Goal: Task Accomplishment & Management: Manage account settings

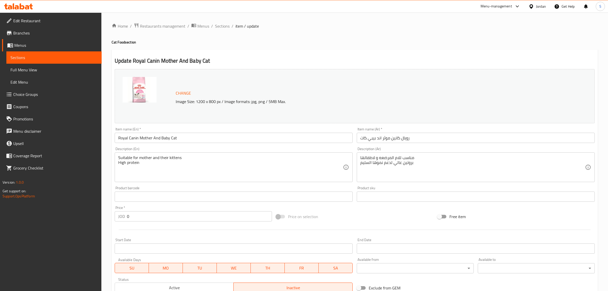
scroll to position [77, 0]
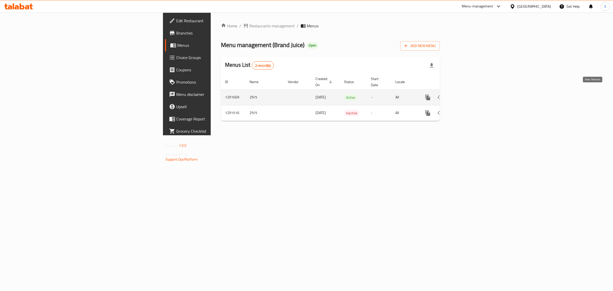
click at [467, 95] on icon "enhanced table" at bounding box center [464, 97] width 5 height 5
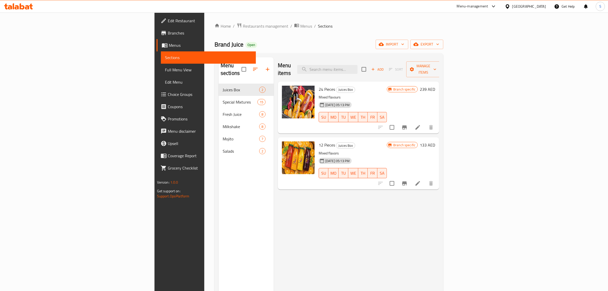
click at [396, 59] on div "Menu items Add Sort Manage items" at bounding box center [358, 69] width 161 height 24
click at [358, 65] on input "search" at bounding box center [327, 69] width 60 height 9
paste input "765735"
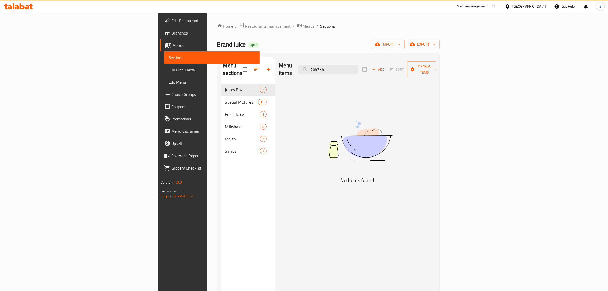
click at [374, 58] on div "Menu items 765735 Add Sort Manage items" at bounding box center [357, 69] width 157 height 24
click at [358, 65] on input "765735" at bounding box center [328, 69] width 60 height 9
paste input "Lemon Mint Juice"
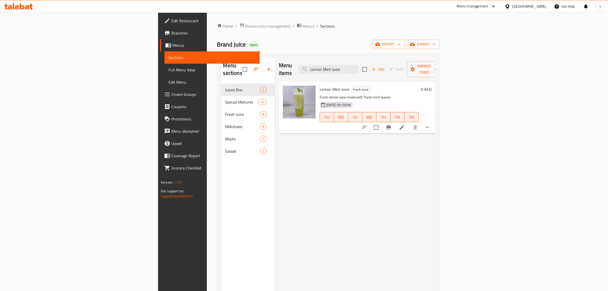
type input "Lemon Mint Juice"
click at [409, 123] on li at bounding box center [402, 127] width 14 height 9
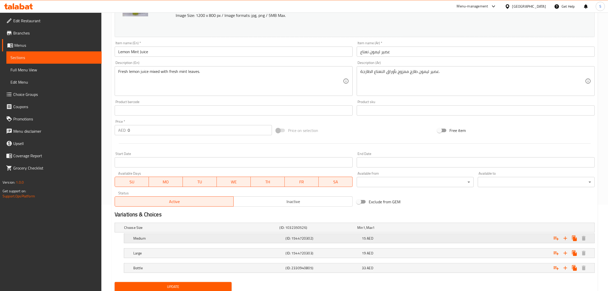
scroll to position [104, 0]
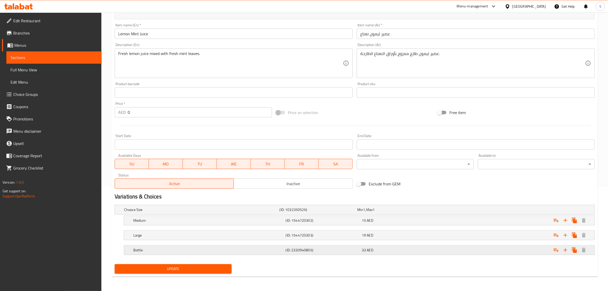
click at [163, 250] on h5 "Bottle" at bounding box center [208, 249] width 150 height 5
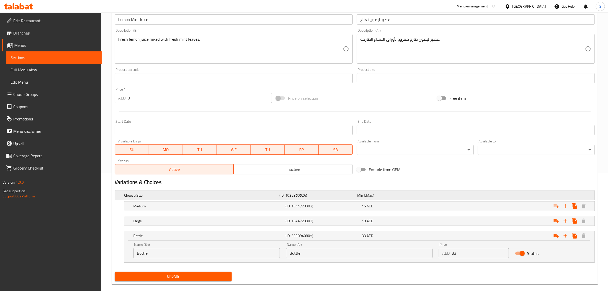
scroll to position [126, 0]
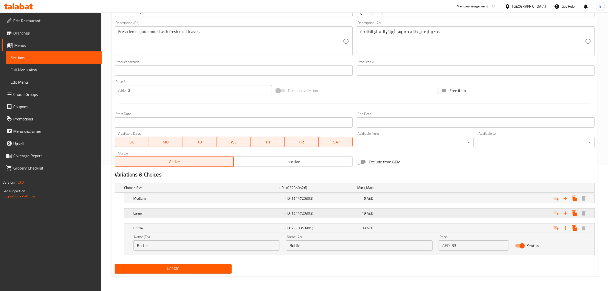
click at [150, 213] on h5 "Large" at bounding box center [208, 213] width 150 height 5
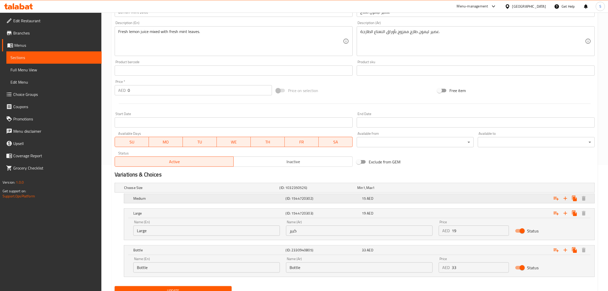
click at [159, 198] on h5 "Medium" at bounding box center [208, 198] width 150 height 5
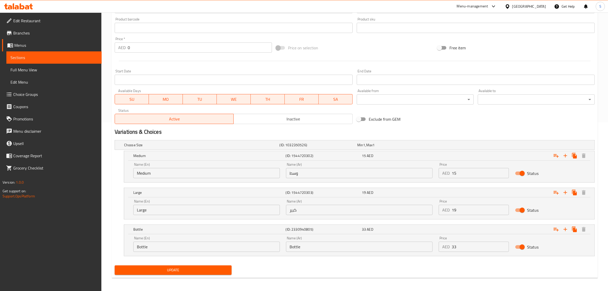
scroll to position [170, 0]
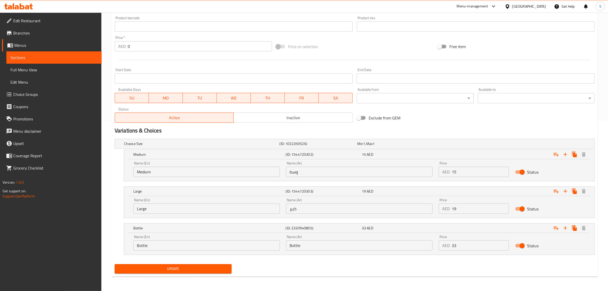
click at [302, 245] on input "Bottle" at bounding box center [359, 245] width 147 height 10
paste input "غرشة"
type input "غرشة"
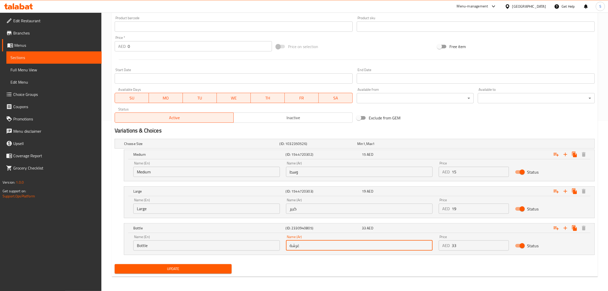
click at [171, 242] on input "Bottle" at bounding box center [206, 245] width 147 height 10
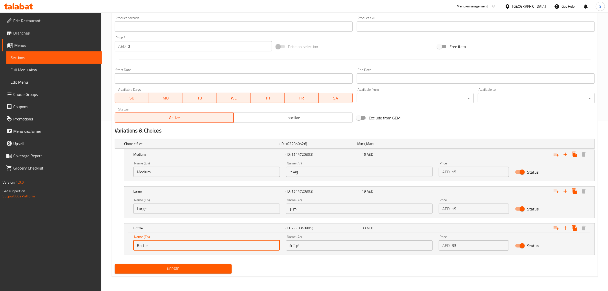
click at [171, 242] on input "Bottle" at bounding box center [206, 245] width 147 height 10
type input "ل"
type input "gharsha"
click at [206, 271] on span "Update" at bounding box center [173, 268] width 109 height 6
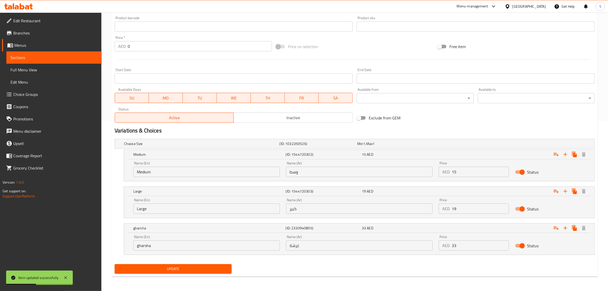
click at [431, 271] on div "Update" at bounding box center [355, 269] width 484 height 14
click at [196, 244] on input "gharsha" at bounding box center [206, 245] width 147 height 10
click at [169, 270] on span "Update" at bounding box center [173, 268] width 109 height 6
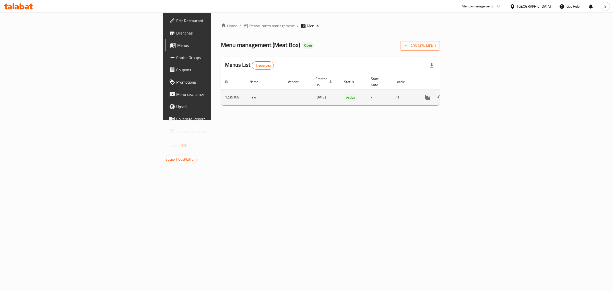
click at [468, 94] on icon "enhanced table" at bounding box center [465, 97] width 6 height 6
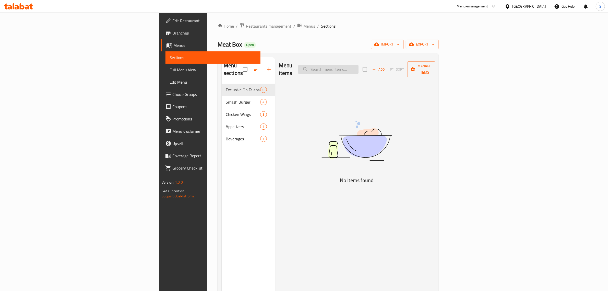
click at [359, 68] on input "search" at bounding box center [328, 69] width 60 height 9
paste input "Smoke House Burger"
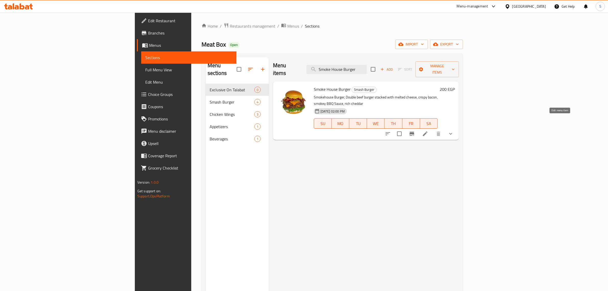
type input "Smoke House Burger"
click at [428, 131] on icon at bounding box center [425, 134] width 6 height 6
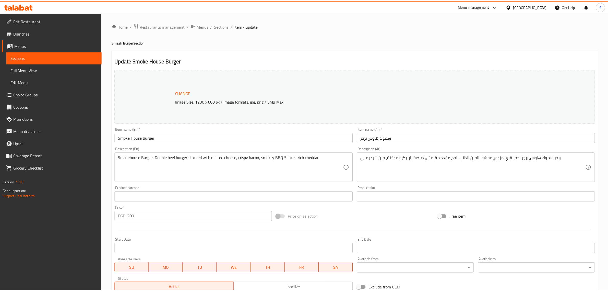
scroll to position [128, 0]
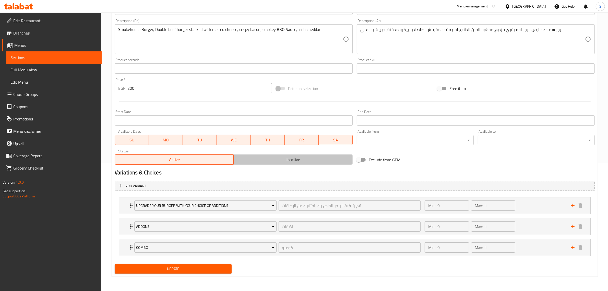
click at [275, 157] on span "Inactive" at bounding box center [293, 159] width 115 height 7
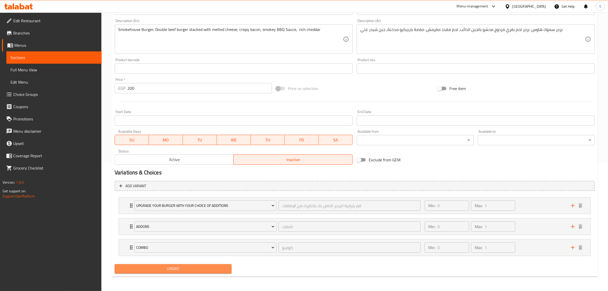
click at [197, 267] on span "Update" at bounding box center [173, 268] width 109 height 6
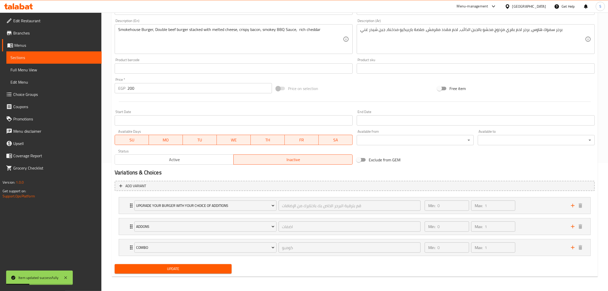
click at [57, 56] on span "Sections" at bounding box center [53, 57] width 87 height 6
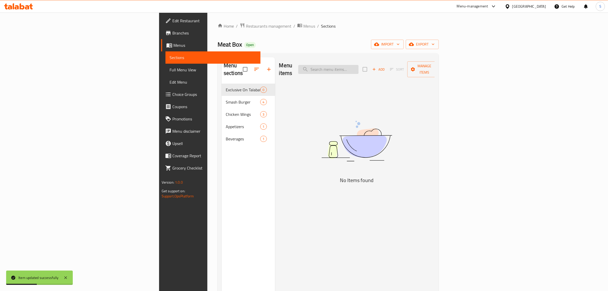
click at [359, 66] on input "search" at bounding box center [328, 69] width 60 height 9
paste input "Smoke House Burger"
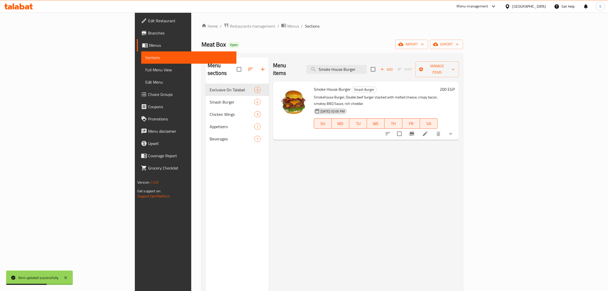
type input "Smoke House Burger"
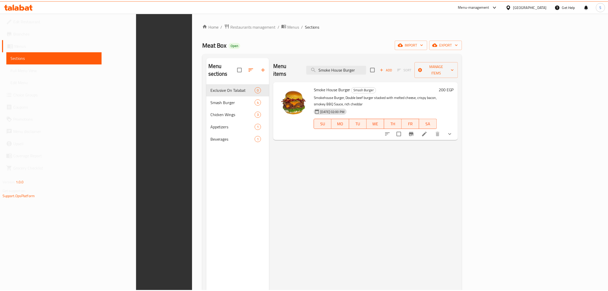
scroll to position [72, 0]
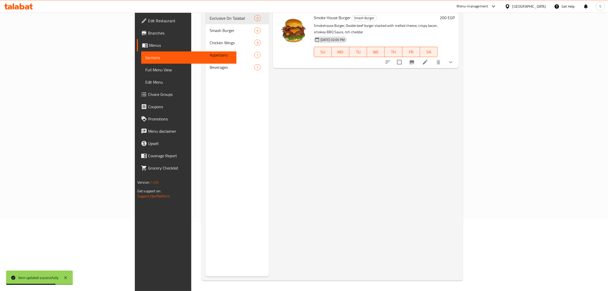
click at [433, 237] on div "Menu items Smoke House Burger Add Sort Manage items Smoke House Burger Smash Bu…" at bounding box center [364, 131] width 190 height 291
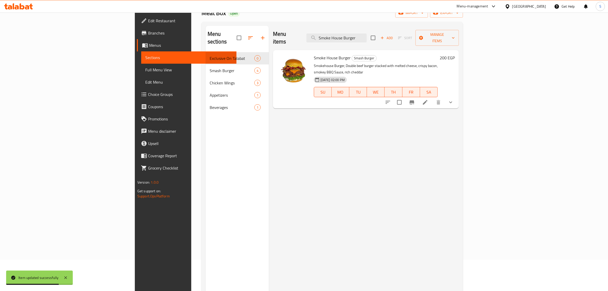
scroll to position [0, 0]
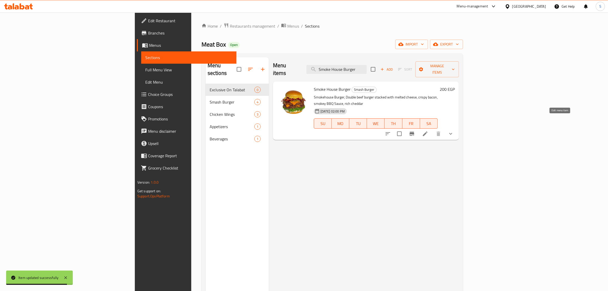
click at [428, 131] on icon at bounding box center [425, 134] width 6 height 6
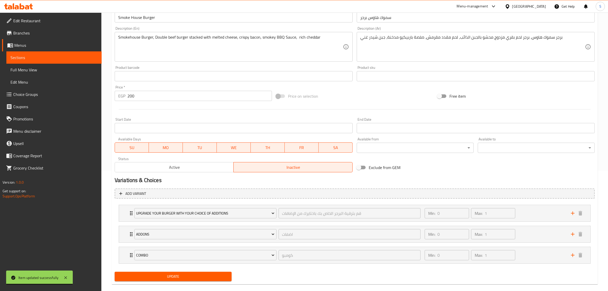
scroll to position [128, 0]
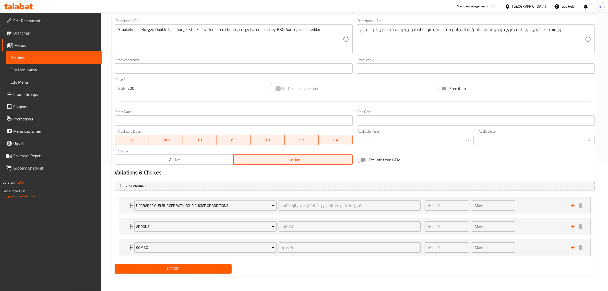
click at [203, 270] on span "Update" at bounding box center [173, 268] width 109 height 6
click at [38, 62] on link "Sections" at bounding box center [53, 57] width 95 height 12
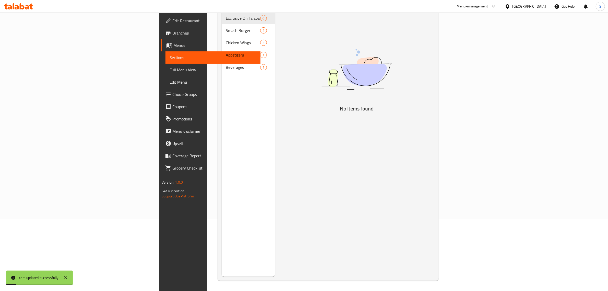
scroll to position [72, 0]
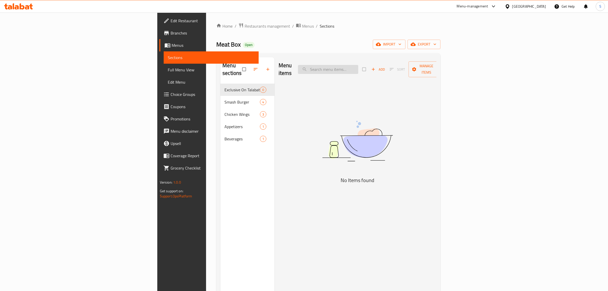
click at [358, 68] on input "search" at bounding box center [328, 69] width 60 height 9
paste input "Smoke House Burger"
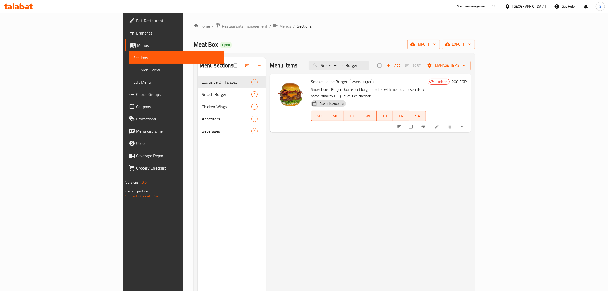
type input "Smoke House Burger"
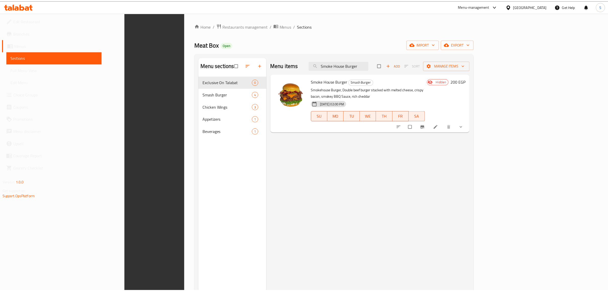
scroll to position [72, 0]
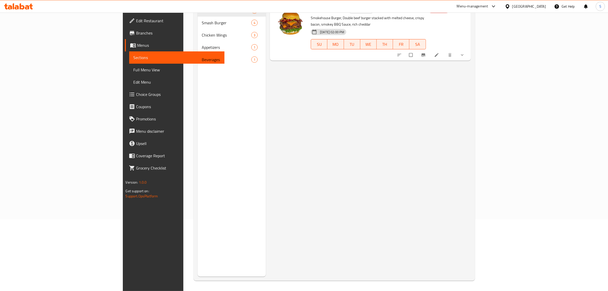
click at [312, 160] on div "Menu items Smoke House Burger Add Sort Manage items Smoke House Burger Smash Bu…" at bounding box center [368, 131] width 205 height 291
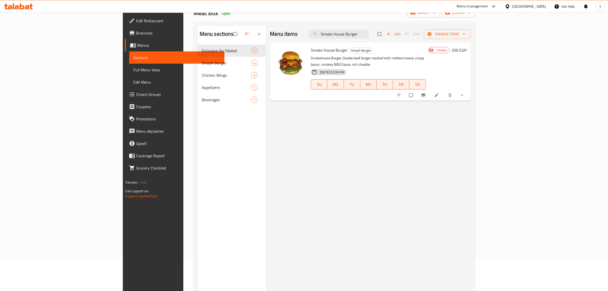
scroll to position [0, 0]
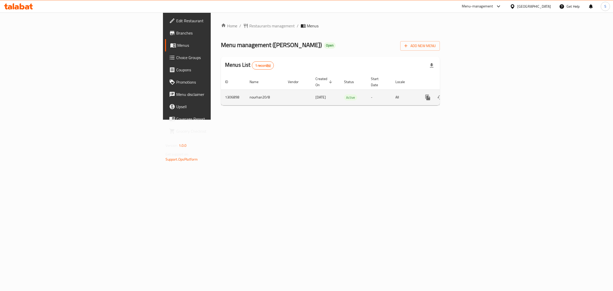
click at [471, 91] on link "enhanced table" at bounding box center [465, 97] width 12 height 12
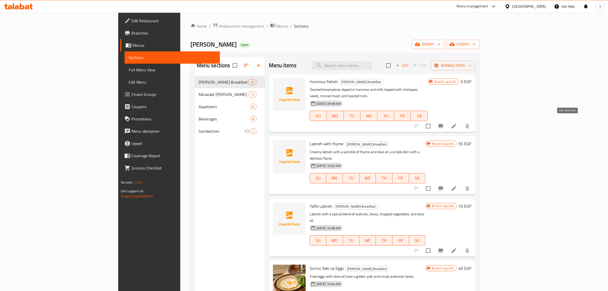
click at [457, 124] on icon at bounding box center [454, 126] width 5 height 5
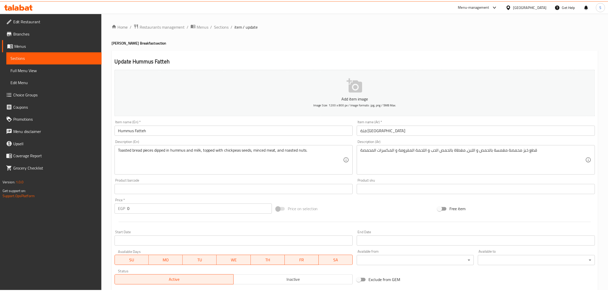
scroll to position [69, 0]
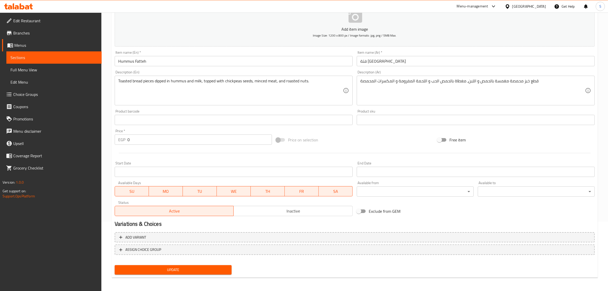
click at [218, 274] on div "Update" at bounding box center [173, 270] width 121 height 14
click at [274, 208] on span "Inactive" at bounding box center [293, 210] width 115 height 7
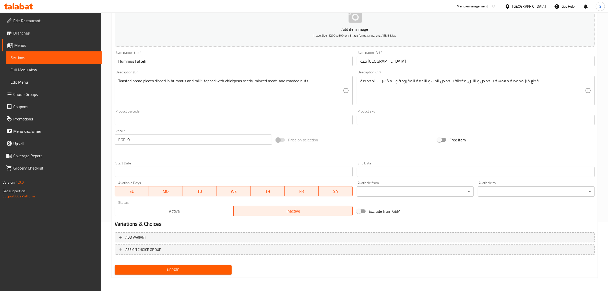
click at [198, 270] on span "Update" at bounding box center [173, 269] width 109 height 6
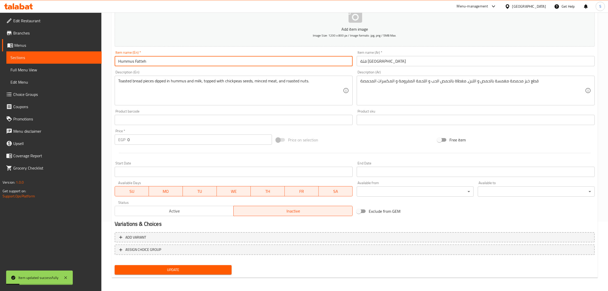
click at [128, 59] on input "Hummus Fatteh" at bounding box center [234, 61] width 238 height 10
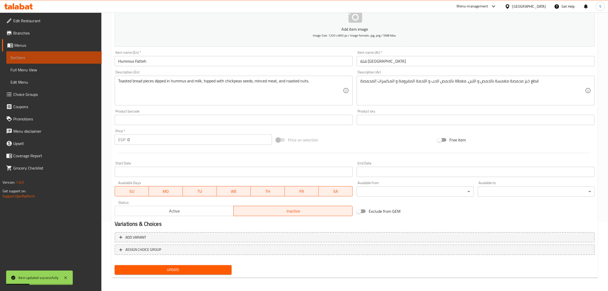
click at [36, 61] on link "Sections" at bounding box center [53, 57] width 95 height 12
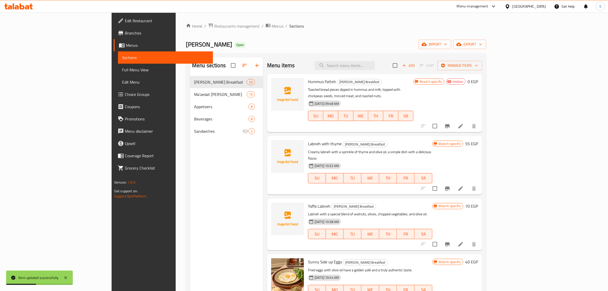
click at [395, 72] on div "Menu items Add Sort Manage items" at bounding box center [374, 65] width 215 height 17
click at [396, 71] on div "Menu items Add Sort Manage items" at bounding box center [374, 65] width 215 height 17
click at [375, 69] on input "search" at bounding box center [345, 65] width 60 height 9
paste input "Hummus Fatteh"
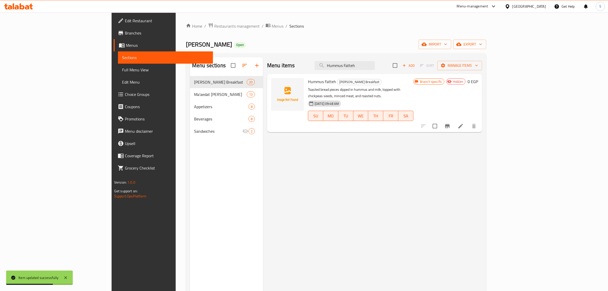
type input "Hummus Fatteh"
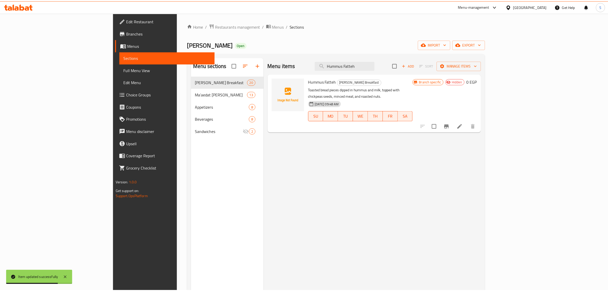
scroll to position [72, 0]
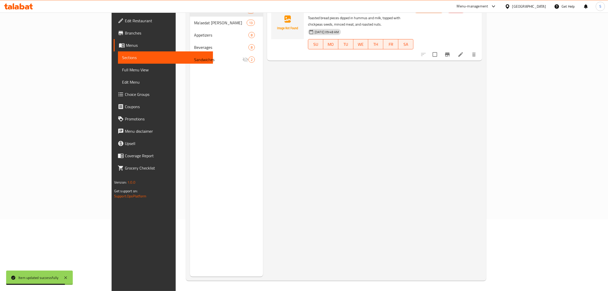
click at [316, 140] on div "Menu items Hummus Fatteh Add Sort Manage items Hummus Fatteh Yafa Breakfast Toa…" at bounding box center [372, 131] width 219 height 291
click at [418, 145] on div "Menu items Hummus Fatteh Add Sort Manage items Hummus Fatteh Yafa Breakfast Toa…" at bounding box center [372, 131] width 219 height 291
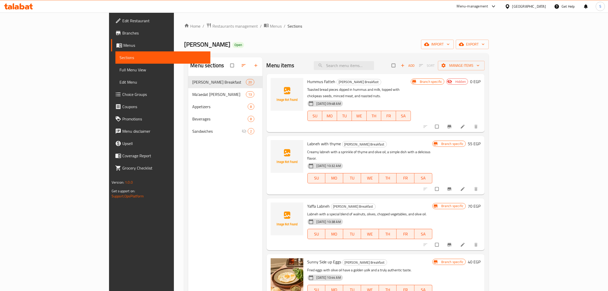
click at [488, 5] on div "Menu-management" at bounding box center [472, 6] width 31 height 6
click at [465, 36] on div "Global Quality Control Center" at bounding box center [472, 35] width 45 height 6
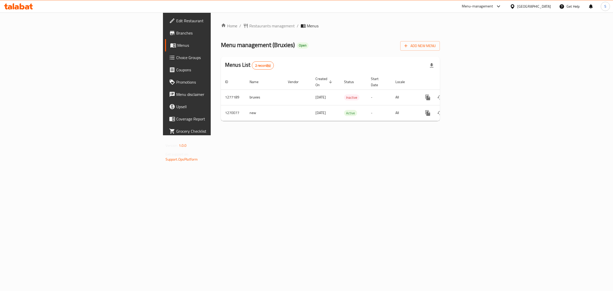
click at [176, 57] on span "Choice Groups" at bounding box center [218, 57] width 85 height 6
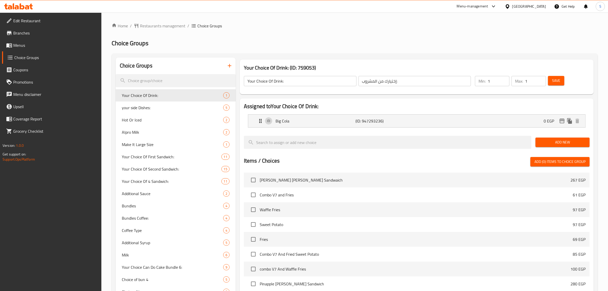
click at [379, 46] on h2 "Choice Groups" at bounding box center [355, 43] width 486 height 8
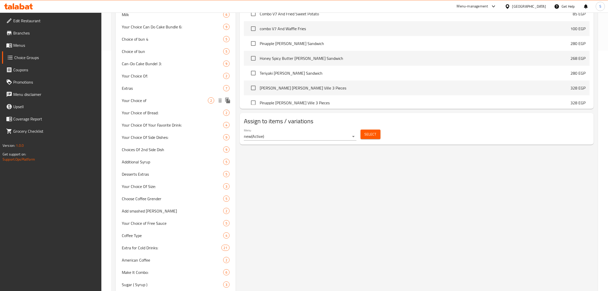
scroll to position [255, 0]
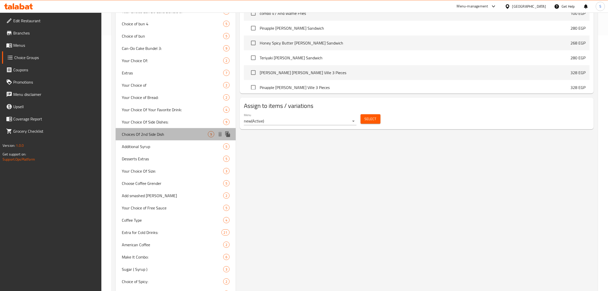
click at [157, 138] on div "Choices Of 2nd Side Dish 9" at bounding box center [176, 134] width 120 height 12
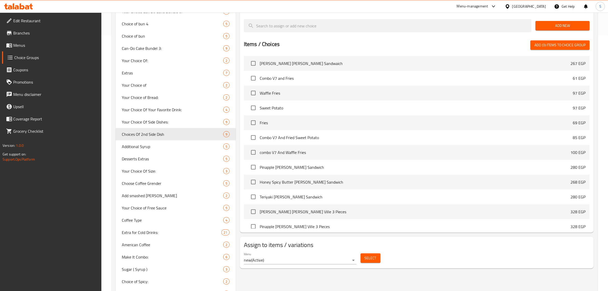
type input "Choices Of 2nd Side Dish"
type input "اختيارك من الطبق الجانبي التاني"
type input "2"
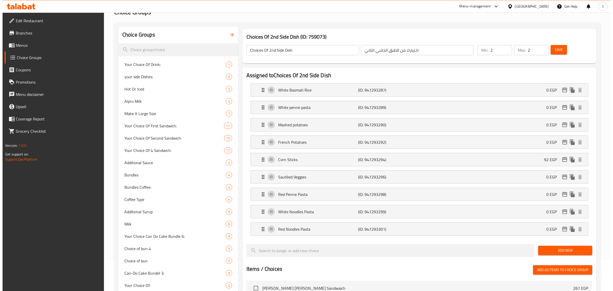
scroll to position [0, 0]
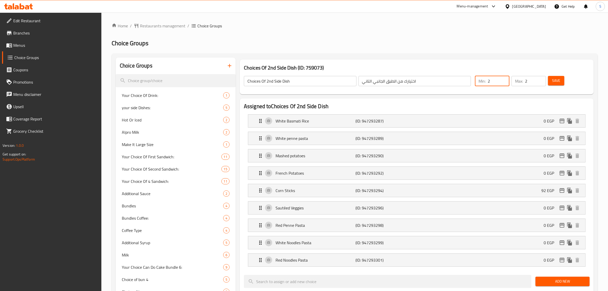
drag, startPoint x: 493, startPoint y: 81, endPoint x: 488, endPoint y: 83, distance: 5.5
click at [488, 83] on div "Min: 2 ​" at bounding box center [492, 81] width 34 height 10
type input "1"
drag, startPoint x: 529, startPoint y: 82, endPoint x: 525, endPoint y: 84, distance: 4.6
click at [525, 84] on div "Max: 2 ​" at bounding box center [529, 81] width 34 height 10
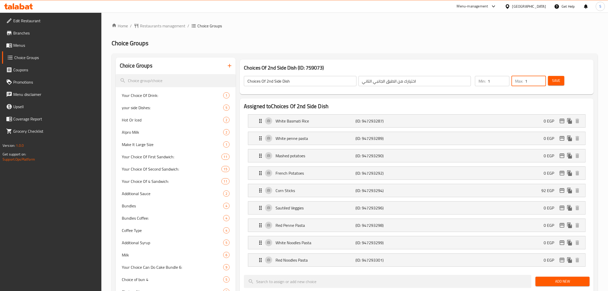
type input "1"
click at [557, 83] on span "Save" at bounding box center [556, 80] width 8 height 6
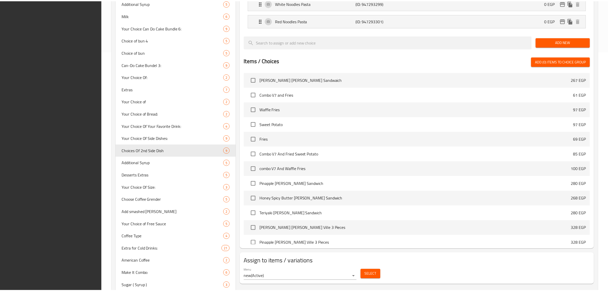
scroll to position [316, 0]
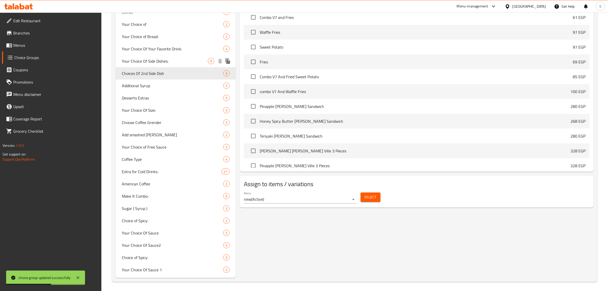
drag, startPoint x: 162, startPoint y: 65, endPoint x: 460, endPoint y: 264, distance: 358.8
click at [162, 65] on div "Your Choice Of Side Dishes: 9" at bounding box center [176, 61] width 120 height 12
type input "Your Choice Of Side Dishes:"
type input "اختيارك من الأطباق الجانبية:"
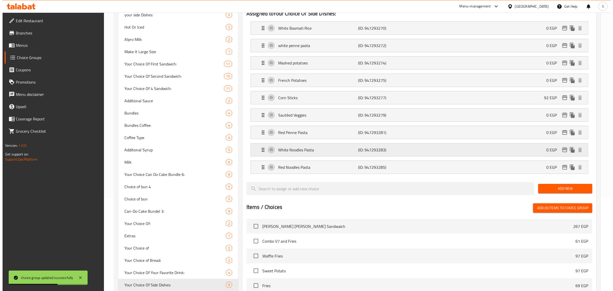
scroll to position [0, 0]
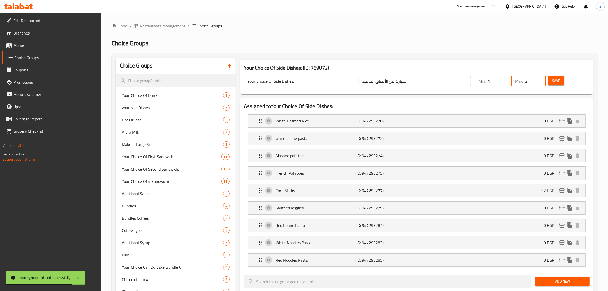
drag, startPoint x: 530, startPoint y: 82, endPoint x: 523, endPoint y: 81, distance: 7.2
click at [523, 81] on div "Max: 2 ​" at bounding box center [529, 81] width 34 height 10
type input "1"
click at [392, 81] on input "اختيارك من الأطباق الجانبية:" at bounding box center [415, 81] width 113 height 10
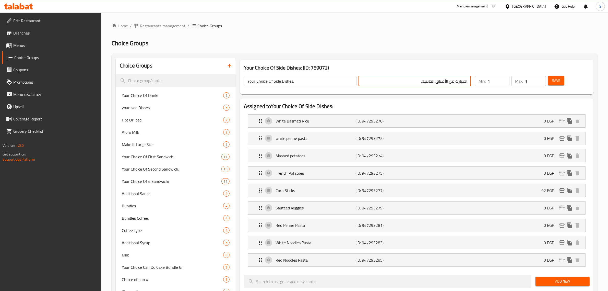
click at [455, 81] on input "اختيارك من الأطباق الجانبية:" at bounding box center [415, 81] width 113 height 10
drag, startPoint x: 439, startPoint y: 81, endPoint x: 390, endPoint y: 79, distance: 49.9
click at [390, 79] on input "اختيارك الاول من الأطباق الجانبية:" at bounding box center [415, 81] width 113 height 10
type input "اختيارك الاول من من الطبق الجانبي"
click at [257, 82] on input "Your Choice Of Side Dishes:" at bounding box center [300, 81] width 113 height 10
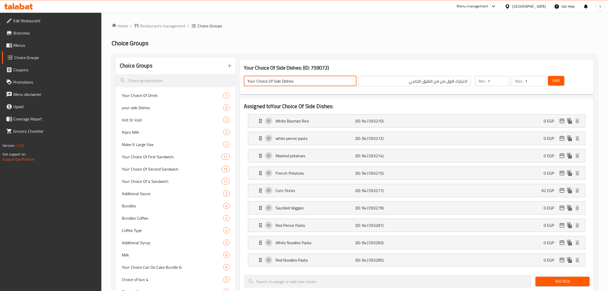
click at [269, 79] on input "Your Choice Of Side Dishes:" at bounding box center [300, 81] width 113 height 10
click at [271, 80] on input "Your Choice Of Side Dishes:" at bounding box center [300, 81] width 113 height 10
click at [272, 80] on input "Your Choice Of Side Dishes:" at bounding box center [300, 81] width 113 height 10
click at [552, 80] on span "Save" at bounding box center [556, 80] width 8 height 6
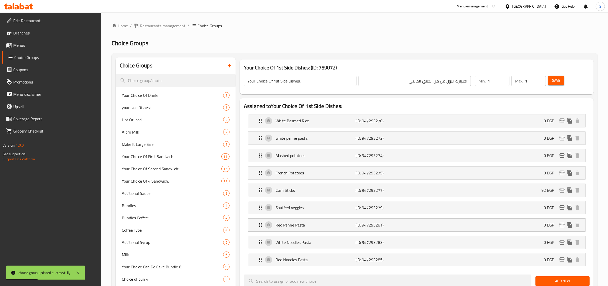
drag, startPoint x: 284, startPoint y: 37, endPoint x: 274, endPoint y: 42, distance: 11.3
click at [135, 105] on span "your side Dishes:" at bounding box center [165, 107] width 86 height 6
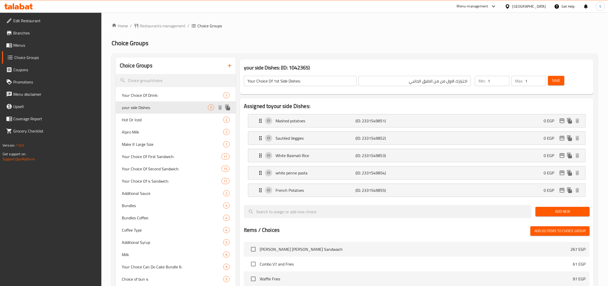
type input "your side Dishes:"
type input "طبقك الجانبي المفضل"
type input "2"
click at [135, 111] on span "your side Dishes:" at bounding box center [165, 107] width 86 height 6
click at [289, 80] on input "your side Dishes:" at bounding box center [300, 81] width 113 height 10
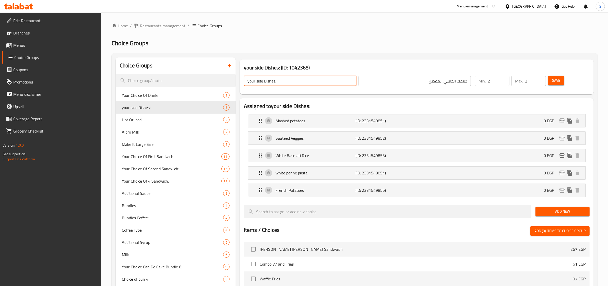
click at [438, 81] on input "طبقك الجانبي المفضل" at bounding box center [415, 81] width 113 height 10
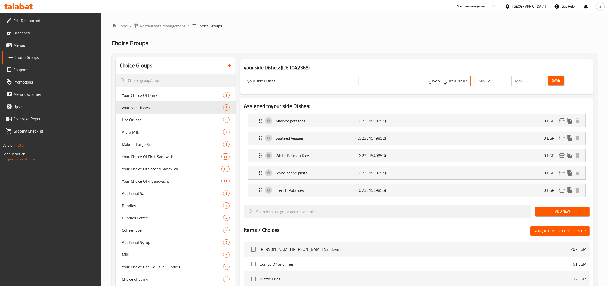
click at [438, 81] on input "طبقك الجانبي المفضل" at bounding box center [415, 81] width 113 height 10
click at [423, 84] on input "طبقك الجانبي المفضل" at bounding box center [415, 81] width 113 height 10
click at [375, 61] on div "your side Dishes: (ID: 1042365) your side Dishes: ​ طبقك الجانبي المفضل ​ Min: …" at bounding box center [417, 77] width 354 height 35
drag, startPoint x: 535, startPoint y: 83, endPoint x: 528, endPoint y: 86, distance: 8.2
click at [528, 86] on div "Max: 2 ​" at bounding box center [529, 81] width 37 height 12
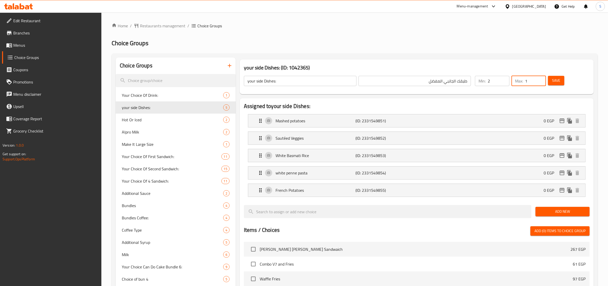
type input "1"
drag, startPoint x: 496, startPoint y: 82, endPoint x: 491, endPoint y: 84, distance: 4.8
click at [491, 84] on div "Min: 2 ​" at bounding box center [492, 81] width 34 height 10
type input "1"
click at [420, 104] on h2 "Assigned to your side Dishes:" at bounding box center [417, 106] width 346 height 8
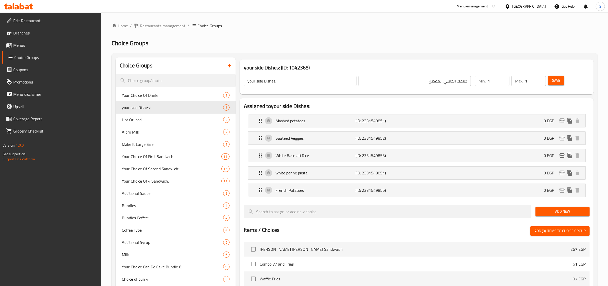
click at [427, 82] on input "طبقك الجانبي المفضل" at bounding box center [415, 81] width 113 height 10
click at [314, 84] on input "your side Dishes:" at bounding box center [300, 81] width 113 height 10
click at [403, 77] on input "طبقك الجانبي المفضل" at bounding box center [415, 81] width 113 height 10
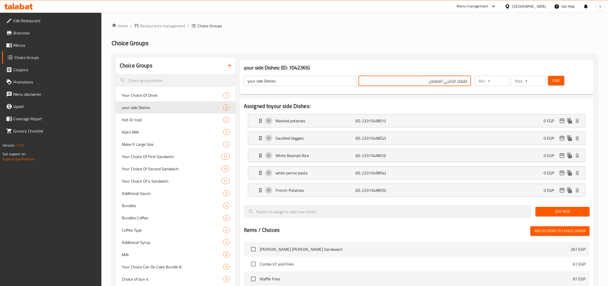
click at [403, 77] on input "طبقك الجانبي المفضل" at bounding box center [415, 81] width 113 height 10
click at [289, 84] on input "your side Dishes:" at bounding box center [300, 81] width 113 height 10
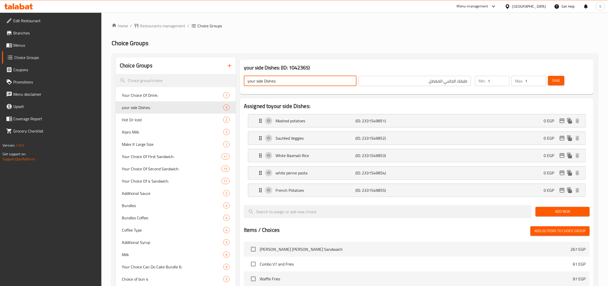
click at [289, 84] on input "your side Dishes:" at bounding box center [300, 81] width 113 height 10
click at [453, 78] on input "طبقك الجانبي المفضل" at bounding box center [415, 81] width 113 height 10
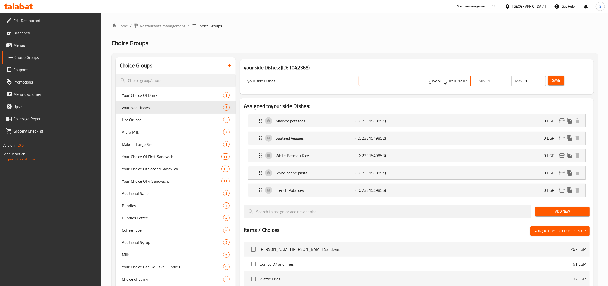
click at [453, 78] on input "طبقك الجانبي المفضل" at bounding box center [415, 81] width 113 height 10
paste input "أطباقك الجانبية:"
click at [560, 82] on span "Save" at bounding box center [556, 80] width 8 height 6
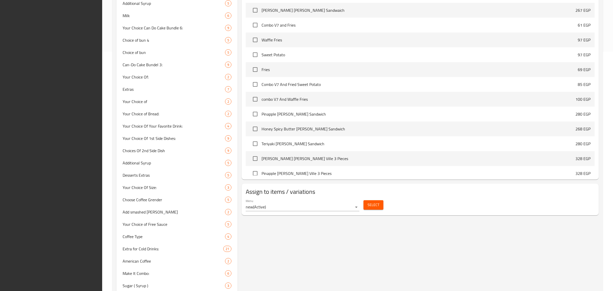
scroll to position [316, 0]
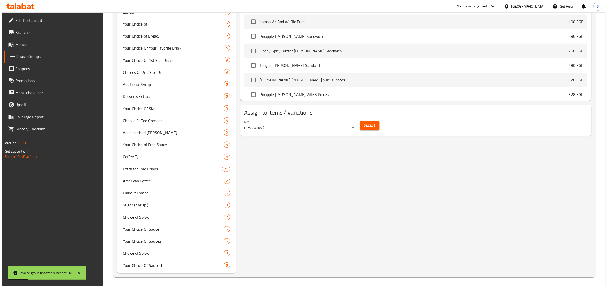
scroll to position [0, 0]
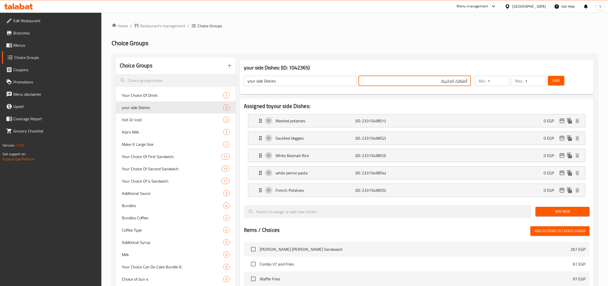
click at [445, 82] on input "أطباقك الجانبية:" at bounding box center [415, 81] width 113 height 10
click at [446, 82] on input "أطباقك الجانبية:" at bounding box center [415, 81] width 113 height 10
type input "أطباقك الجانبية الاولي:"
click at [265, 80] on input "your side Dishes:" at bounding box center [300, 81] width 113 height 10
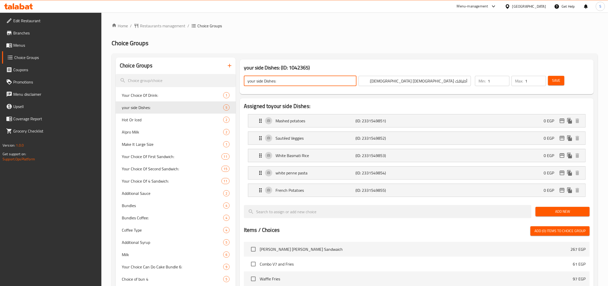
click at [258, 79] on input "your side Dishes:" at bounding box center [300, 81] width 113 height 10
type input "your 1st side Dishes:"
click at [561, 81] on span "Save" at bounding box center [556, 80] width 8 height 6
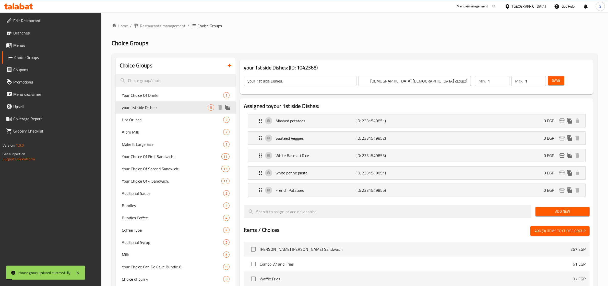
click at [192, 106] on span "your 1st side Dishes:" at bounding box center [165, 107] width 86 height 6
click at [231, 107] on icon "duplicate" at bounding box center [228, 107] width 6 height 6
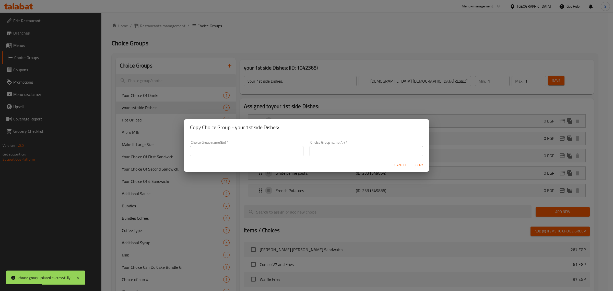
click at [260, 151] on input "text" at bounding box center [246, 151] width 113 height 10
click at [341, 149] on input "text" at bounding box center [366, 151] width 113 height 10
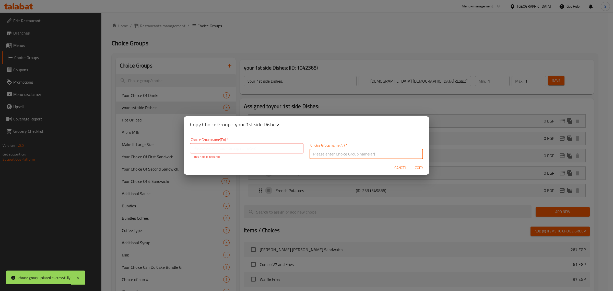
type input "h"
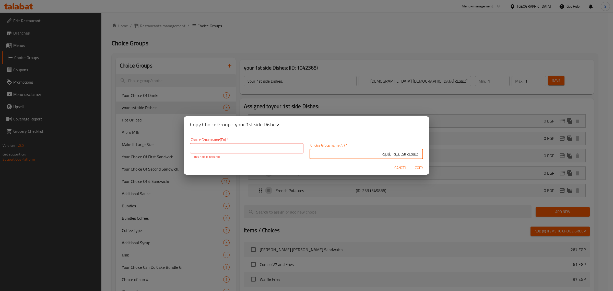
type input "اطباقك الجانبيه الثانية:"
click at [231, 145] on input "text" at bounding box center [246, 148] width 113 height 10
type input "غ"
type input "your 2ed side dishes:"
click at [418, 169] on button "Copy" at bounding box center [419, 167] width 16 height 9
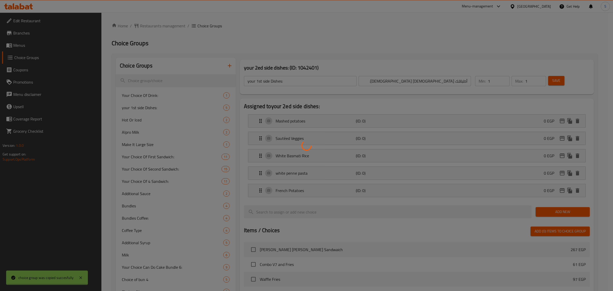
type input "your 2ed side dishes:"
type input "اطباقك الجانبيه الثانية:"
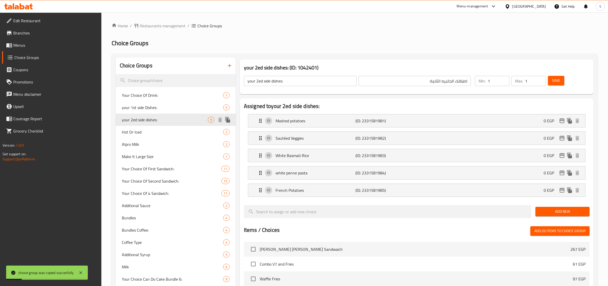
click at [192, 123] on div "your 2ed side dishes: 5" at bounding box center [176, 120] width 120 height 12
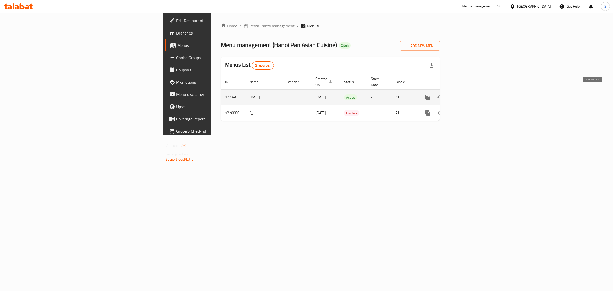
click at [468, 94] on icon "enhanced table" at bounding box center [465, 97] width 6 height 6
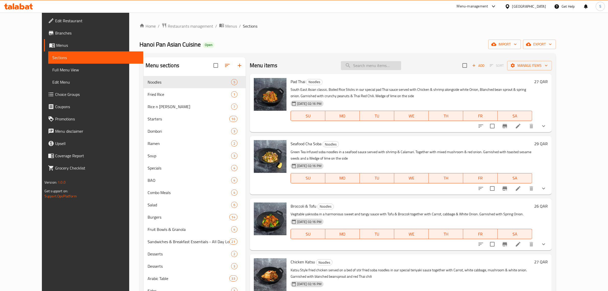
click at [370, 64] on input "search" at bounding box center [371, 65] width 60 height 9
paste input "Bacon & Eggs with Chicken Salad"
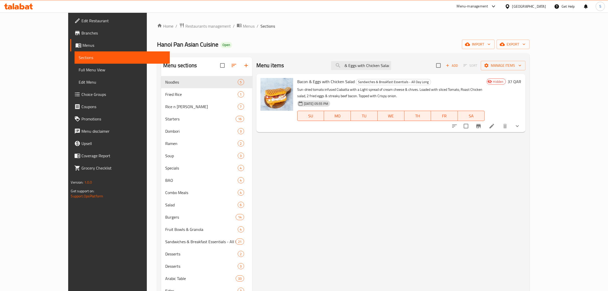
type input "Bacon & Eggs with Chicken Salad"
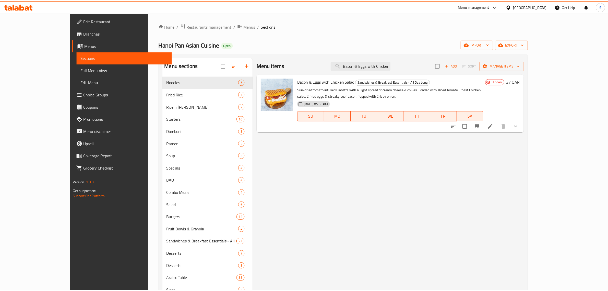
scroll to position [72, 0]
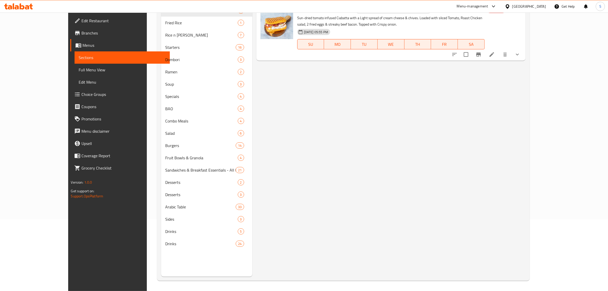
click at [312, 92] on div "Menu items Bacon & Eggs with Chicken Salad Add Sort Manage items Bacon & Eggs w…" at bounding box center [388, 131] width 273 height 291
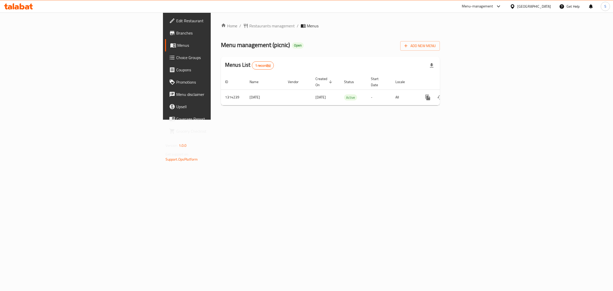
click at [165, 52] on link "Choice Groups" at bounding box center [215, 57] width 100 height 12
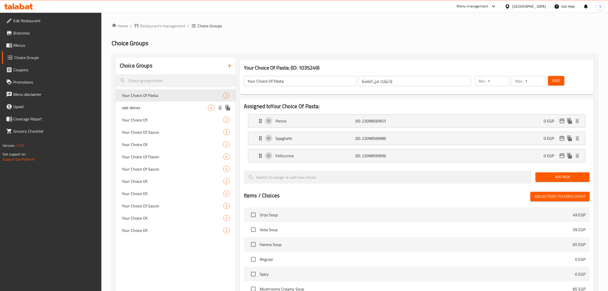
click at [142, 110] on span "side dishes" at bounding box center [165, 107] width 86 height 6
type input "side dishes"
type input "اطباق جانبية"
type input "2"
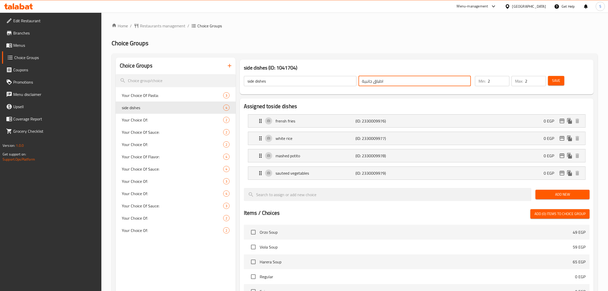
click at [390, 77] on input "اطباق جانبية" at bounding box center [415, 81] width 113 height 10
click at [466, 81] on input "اطباق جانبية" at bounding box center [415, 81] width 113 height 10
click at [468, 80] on input "اطباق جانبية" at bounding box center [415, 81] width 113 height 10
click at [422, 78] on input "اختيارك من اطباق جانبية" at bounding box center [415, 81] width 113 height 10
type input "اختيارك من اطباق جانبية الاولى:"
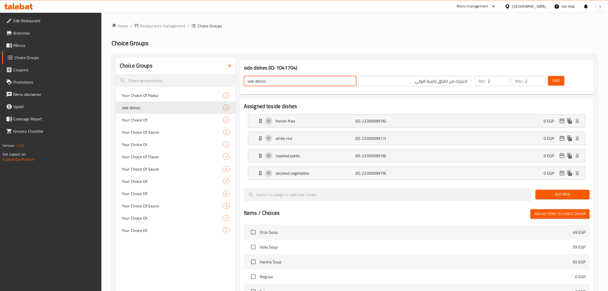
click at [270, 82] on input "side dishes" at bounding box center [300, 81] width 113 height 10
click at [257, 83] on input "side dishes" at bounding box center [300, 81] width 113 height 10
click at [245, 82] on input "side dishes" at bounding box center [300, 81] width 113 height 10
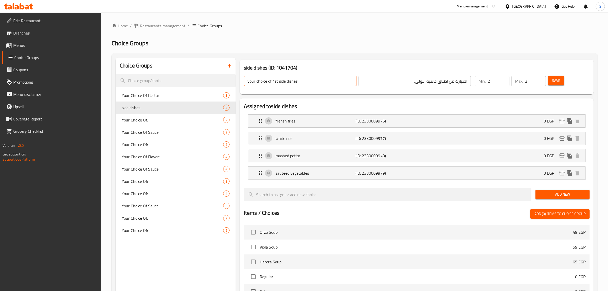
type input "your choice of 1st side dishes"
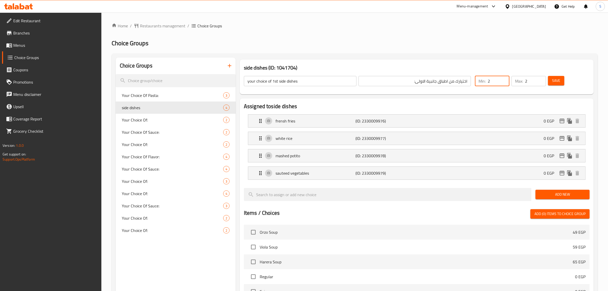
click at [486, 81] on div "Min: 2 ​" at bounding box center [492, 81] width 34 height 10
type input "1"
click at [527, 82] on input "2" at bounding box center [535, 81] width 21 height 10
type input "1"
click at [555, 83] on span "Save" at bounding box center [556, 80] width 8 height 6
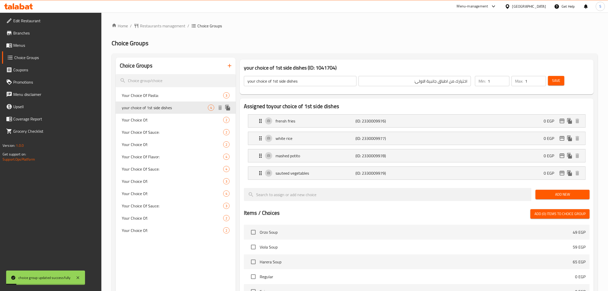
click at [182, 109] on span "your choice of 1st side dishes" at bounding box center [165, 107] width 86 height 6
click at [228, 108] on icon "duplicate" at bounding box center [227, 108] width 5 height 6
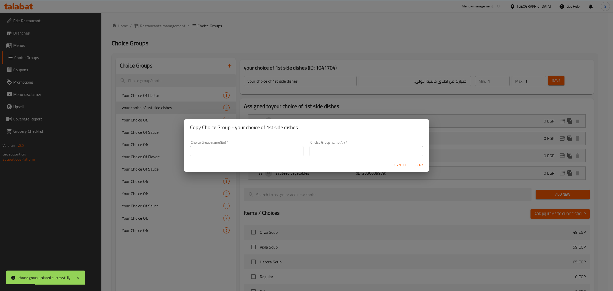
drag, startPoint x: 366, startPoint y: 152, endPoint x: 372, endPoint y: 152, distance: 6.4
click at [366, 152] on input "text" at bounding box center [366, 151] width 113 height 10
type input "h"
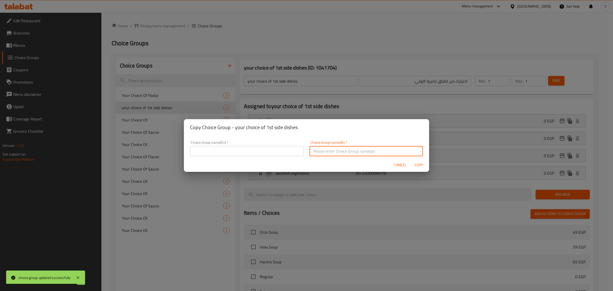
click at [273, 143] on div "Choice Group name(En)   * Choice Group name(En) *" at bounding box center [247, 148] width 120 height 22
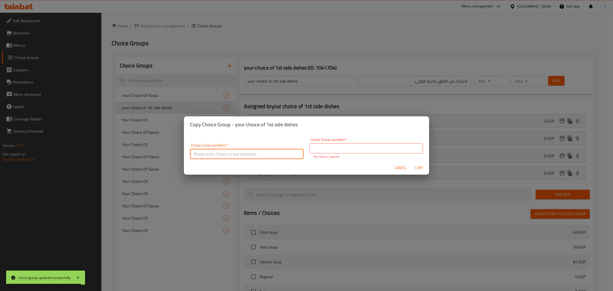
click at [270, 150] on input "text" at bounding box center [246, 154] width 113 height 10
click at [242, 155] on input "your choice of 2 ed side dishs:" at bounding box center [246, 154] width 113 height 10
click at [252, 155] on input "your choice of 2 ed side dishes:" at bounding box center [246, 154] width 113 height 10
type input "your choice of 2 ed side dishes:"
click at [358, 151] on input "text" at bounding box center [366, 148] width 113 height 10
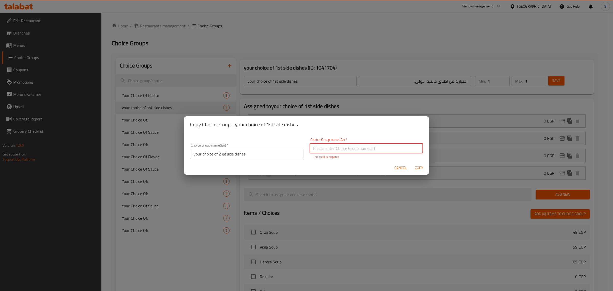
type input "h"
type input "اختيارك الثاني من الاطباق الجانبية:"
click at [417, 164] on button "Copy" at bounding box center [419, 167] width 16 height 9
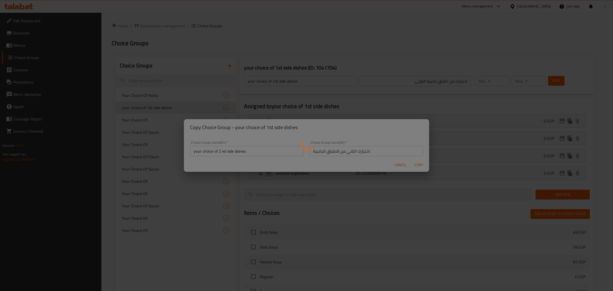
type input "your choice of 2 ed side dishes:"
type input "اختيارك الثاني من الاطباق الجانبية:"
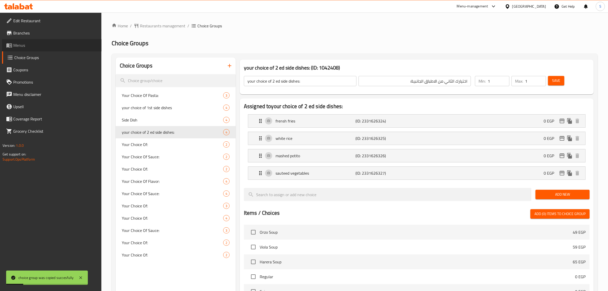
click at [10, 46] on icon at bounding box center [9, 45] width 6 height 6
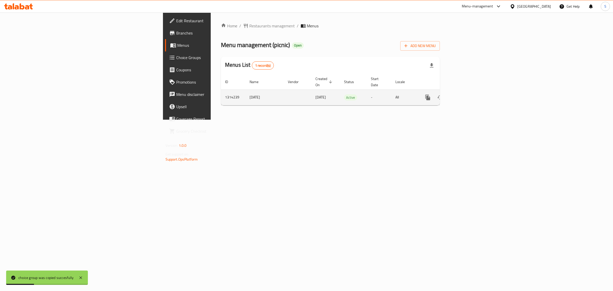
click at [468, 94] on icon "enhanced table" at bounding box center [465, 97] width 6 height 6
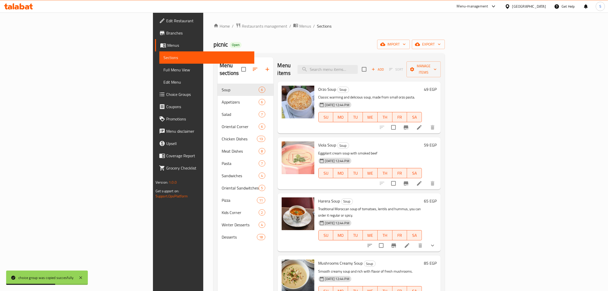
click at [383, 71] on div "Menu items Add Sort Manage items" at bounding box center [360, 69] width 164 height 24
click at [358, 67] on input "search" at bounding box center [328, 69] width 60 height 9
paste input "Beef Stroganoff"
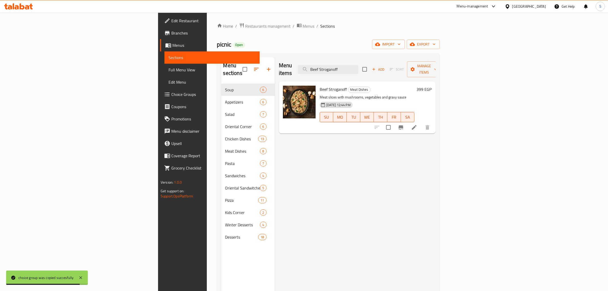
type input "Beef Stroganoff"
click at [422, 123] on li at bounding box center [414, 127] width 14 height 9
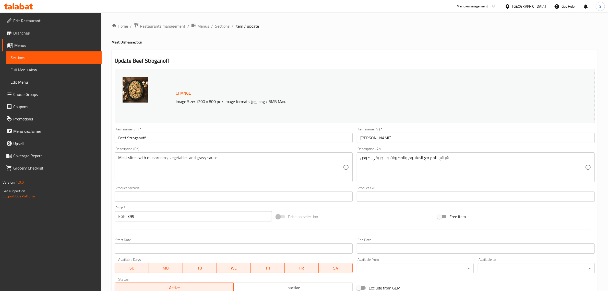
scroll to position [77, 0]
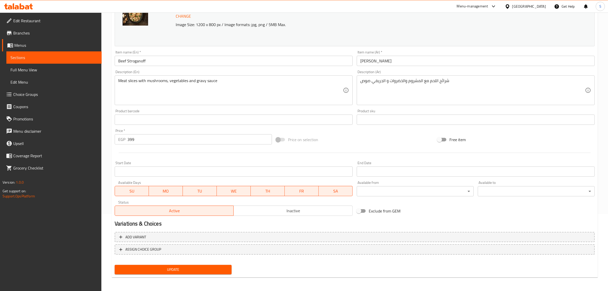
click at [19, 92] on span "Choice Groups" at bounding box center [55, 94] width 84 height 6
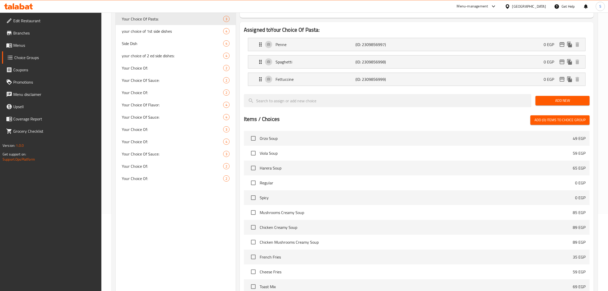
scroll to position [72, 0]
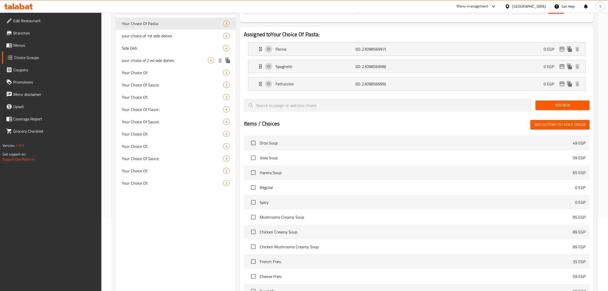
click at [156, 56] on div "your choice of 2 ed side dishes: 4" at bounding box center [176, 60] width 120 height 12
type input "your choice of 2 ed side dishes:"
type input "اختيارك الثاني من الاطباق الجانبية:"
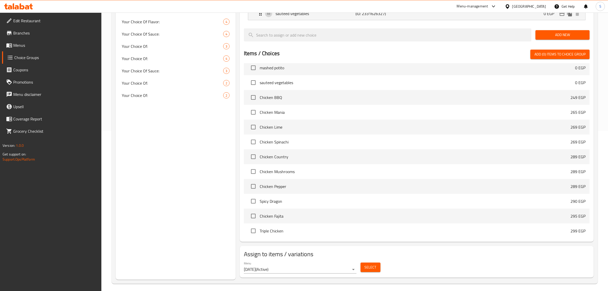
scroll to position [164, 0]
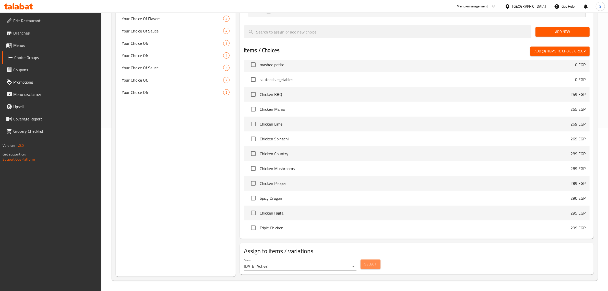
click at [374, 264] on span "Select" at bounding box center [371, 264] width 12 height 6
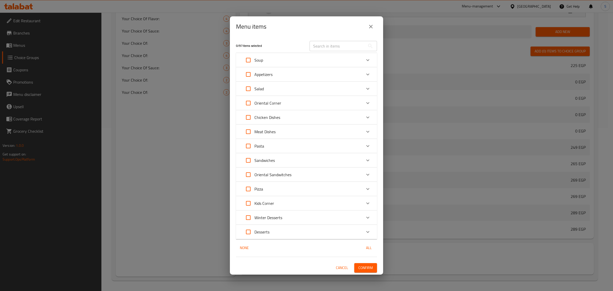
click at [334, 45] on input "text" at bounding box center [338, 46] width 56 height 10
paste input "Beef Stroganoff"
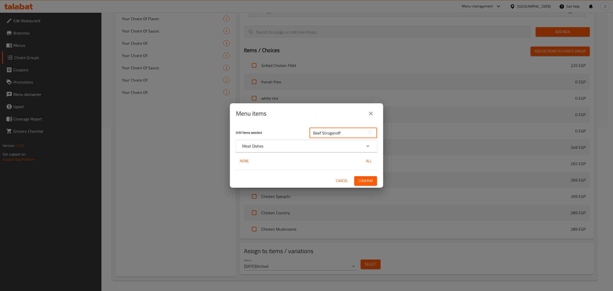
type input "Beef Stroganoff"
click at [301, 141] on div "Meat Dishes" at bounding box center [306, 146] width 141 height 12
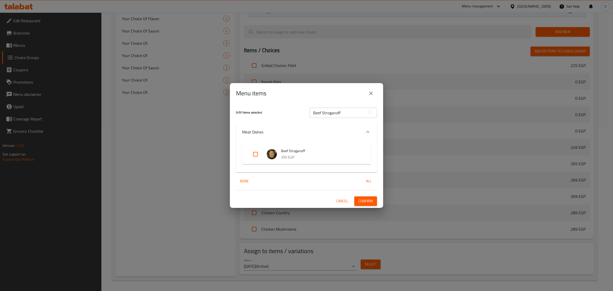
click at [255, 153] on input "Expand" at bounding box center [255, 154] width 12 height 12
checkbox input "true"
click at [363, 198] on span "Confirm" at bounding box center [365, 201] width 15 height 6
